Goal: Task Accomplishment & Management: Use online tool/utility

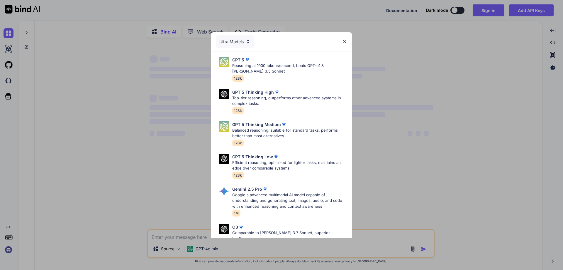
type textarea "x"
click at [248, 43] on img at bounding box center [248, 41] width 5 height 5
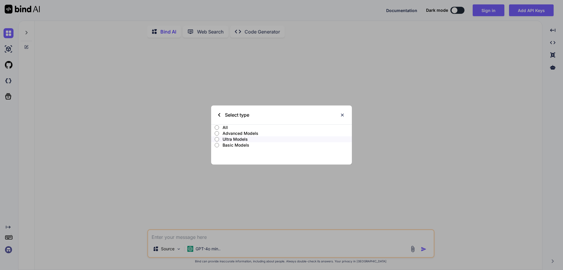
click at [345, 115] on div "Select type" at bounding box center [281, 114] width 141 height 19
click at [342, 115] on img at bounding box center [342, 114] width 5 height 5
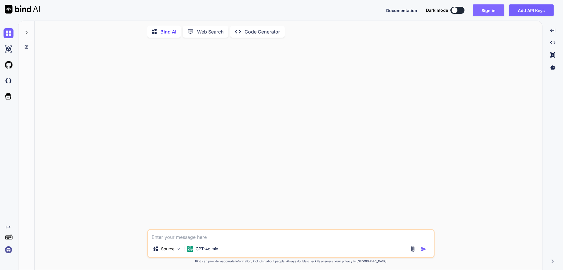
click at [486, 10] on button "Sign in" at bounding box center [489, 10] width 32 height 12
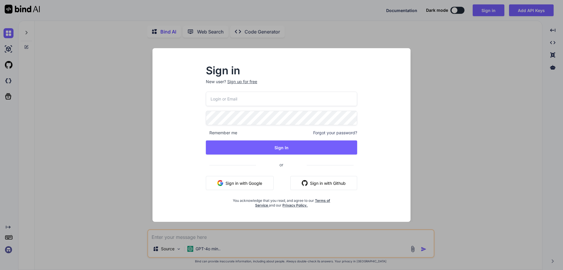
click at [246, 101] on input "email" at bounding box center [281, 99] width 151 height 14
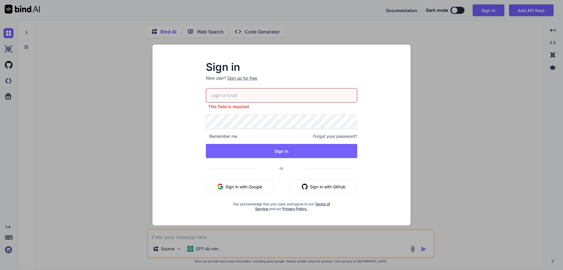
click at [264, 95] on input "email" at bounding box center [281, 95] width 151 height 14
paste input "[EMAIL_ADDRESS][DOMAIN_NAME]"
type input "[EMAIL_ADDRESS][DOMAIN_NAME]"
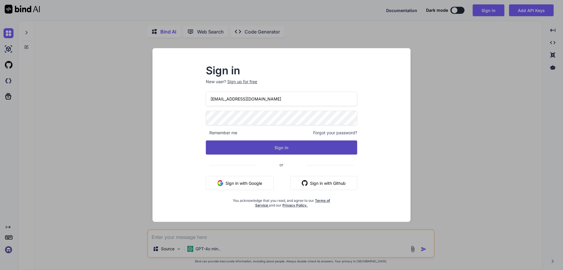
click at [271, 148] on button "Sign In" at bounding box center [281, 147] width 151 height 14
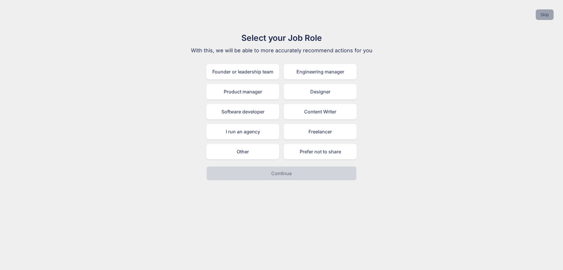
click at [546, 12] on button "Skip" at bounding box center [545, 14] width 18 height 11
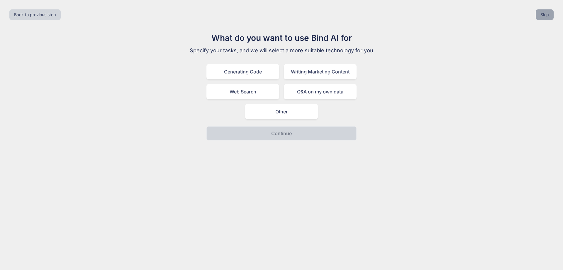
click at [546, 12] on button "Skip" at bounding box center [545, 14] width 18 height 11
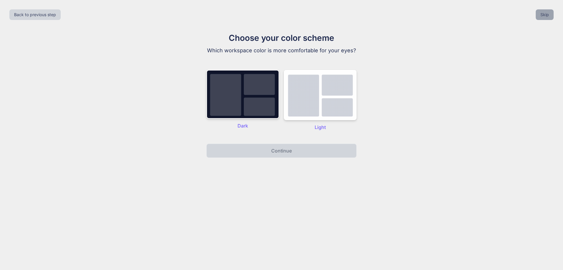
click at [546, 12] on button "Skip" at bounding box center [545, 14] width 18 height 11
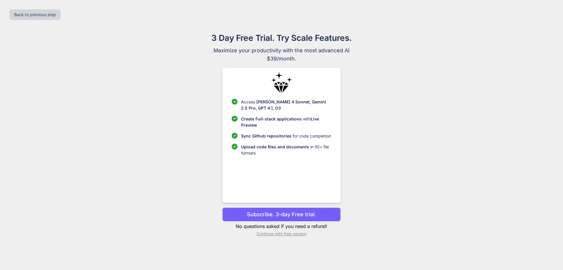
click at [278, 232] on p "Continue with free version" at bounding box center [281, 234] width 118 height 6
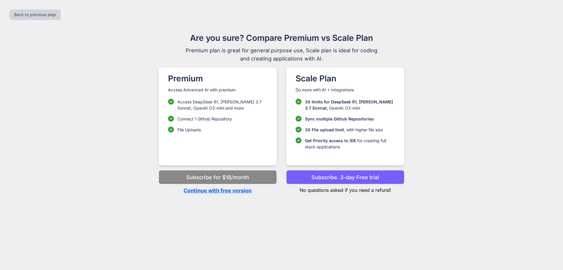
click at [224, 191] on p "Continue with free version" at bounding box center [218, 190] width 118 height 8
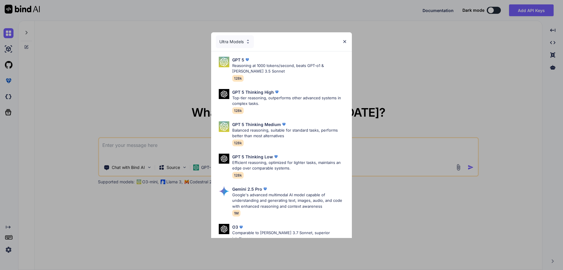
click at [344, 40] on img at bounding box center [344, 41] width 5 height 5
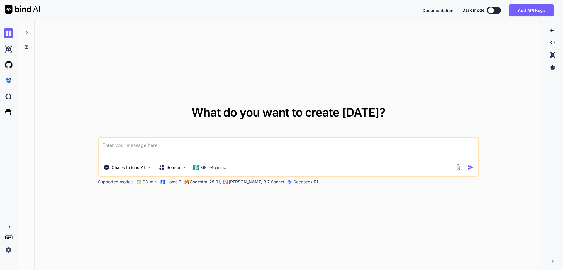
click at [165, 149] on textarea at bounding box center [288, 149] width 379 height 22
